Goal: Find contact information: Find contact information

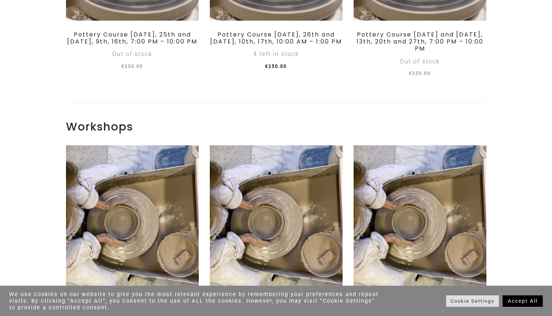
scroll to position [451, 0]
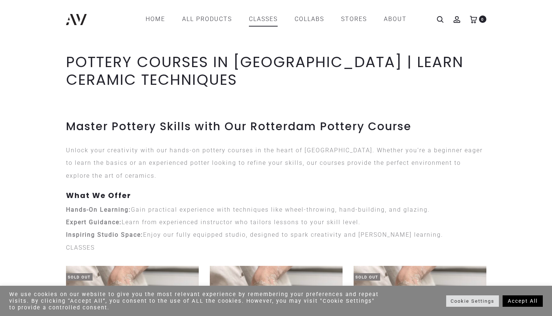
click at [275, 22] on link "CLASSES" at bounding box center [263, 19] width 29 height 13
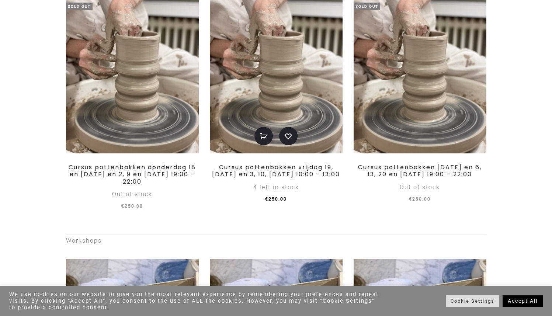
scroll to position [181, 0]
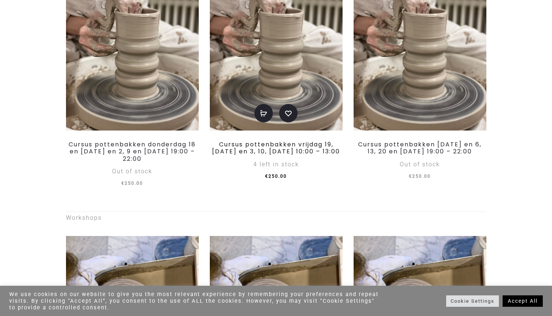
click at [264, 147] on link "Cursus pottenbakken vrijdag 19, [DATE] en 3, 10, [DATE] 10:00 – 13:00" at bounding box center [276, 147] width 128 height 15
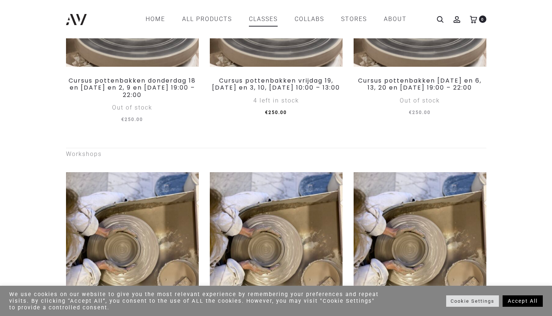
scroll to position [225, 0]
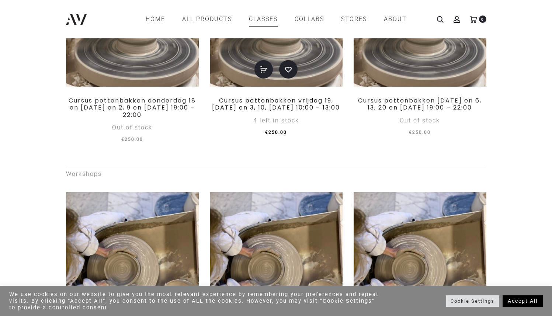
click at [261, 110] on link "Cursus pottenbakken vrijdag 19, [DATE] en 3, 10, [DATE] 10:00 – 13:00" at bounding box center [276, 103] width 128 height 15
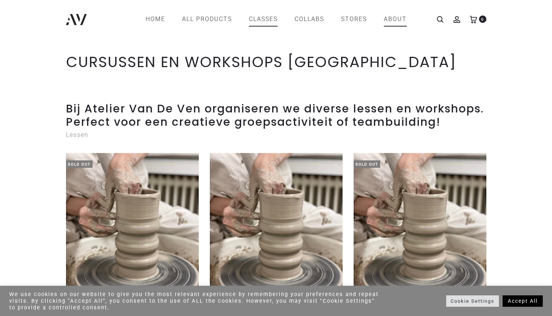
click at [399, 21] on link "ABOUT" at bounding box center [395, 19] width 23 height 13
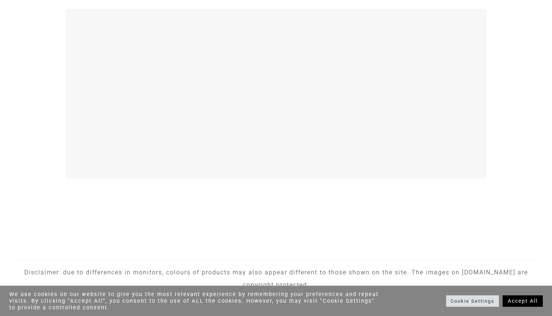
scroll to position [1011, 0]
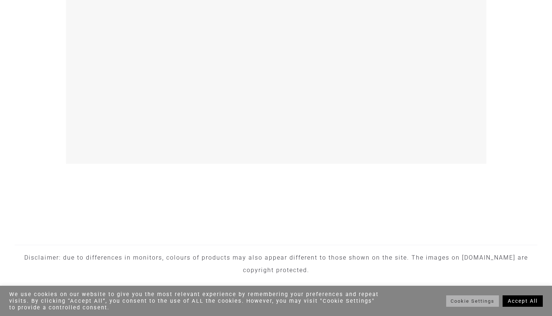
click at [446, 299] on link "Cookie Settings" at bounding box center [472, 300] width 53 height 11
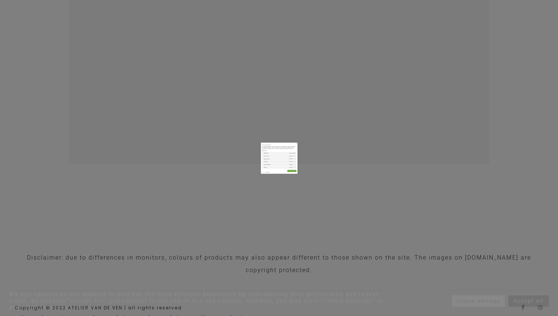
click at [374, 145] on label "Functional" at bounding box center [378, 143] width 14 height 7
click at [377, 166] on div "Performance" at bounding box center [378, 163] width 14 height 8
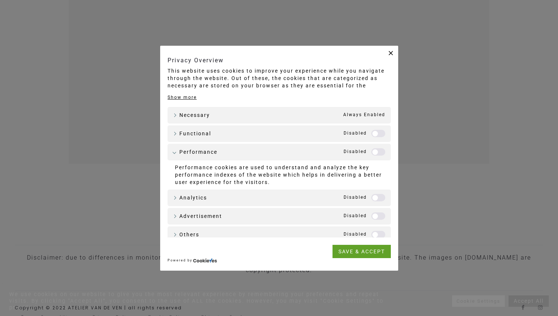
click at [371, 200] on label "Analytics" at bounding box center [378, 197] width 14 height 7
click at [371, 151] on label "Performance" at bounding box center [378, 151] width 14 height 7
click at [360, 248] on link "SAVE & ACCEPT" at bounding box center [361, 251] width 58 height 13
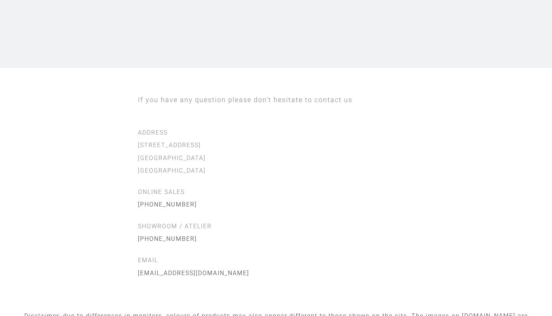
scroll to position [165, 0]
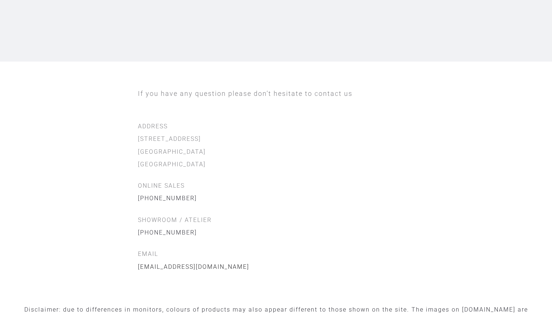
click at [163, 263] on link "[EMAIL_ADDRESS][DOMAIN_NAME]" at bounding box center [193, 266] width 111 height 7
